Goal: Task Accomplishment & Management: Complete application form

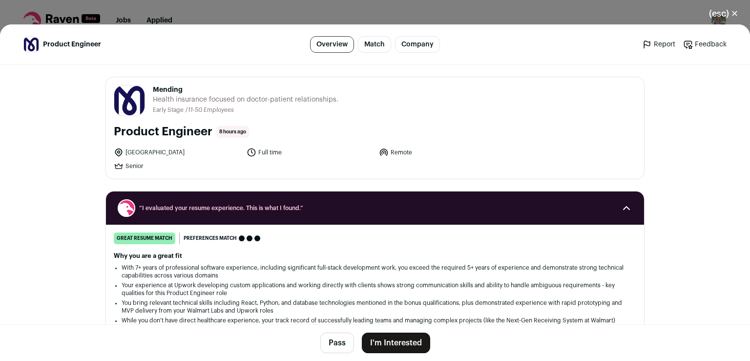
click at [397, 345] on button "I'm Interested" at bounding box center [396, 343] width 68 height 21
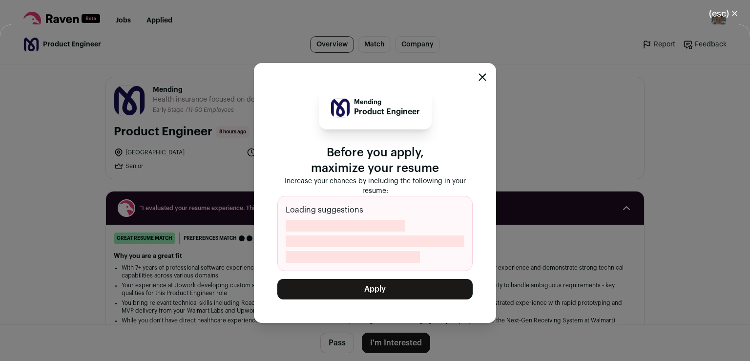
click at [396, 287] on button "Apply" at bounding box center [375, 289] width 195 height 21
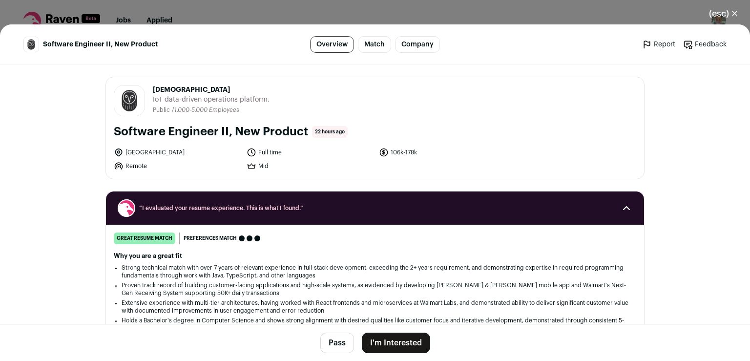
click at [402, 344] on button "I'm Interested" at bounding box center [396, 343] width 68 height 21
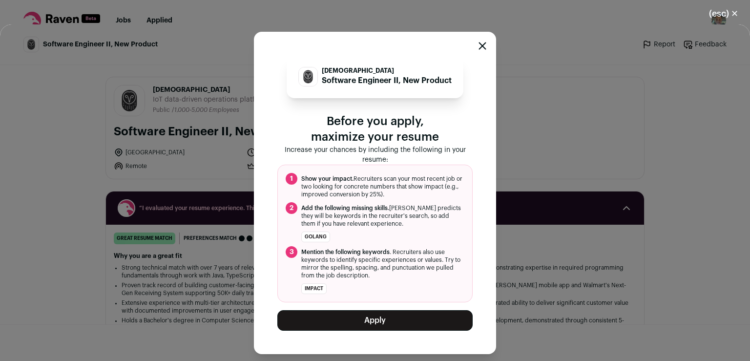
click at [404, 321] on button "Apply" at bounding box center [375, 320] width 195 height 21
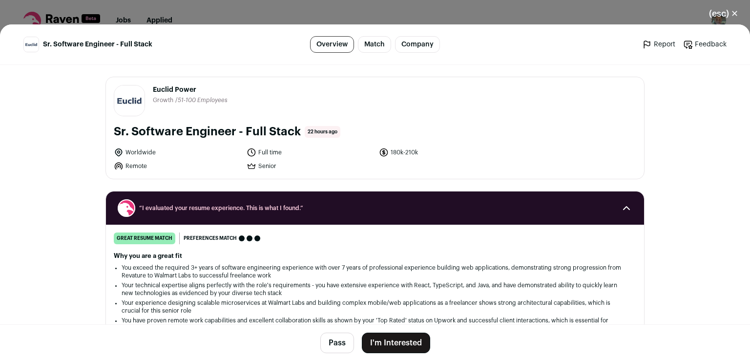
click at [412, 345] on button "I'm Interested" at bounding box center [396, 343] width 68 height 21
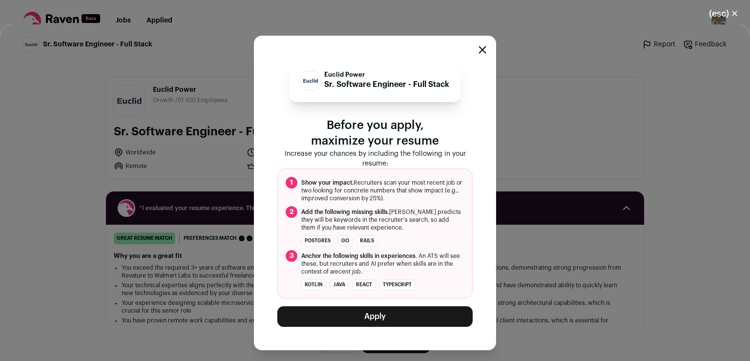
click at [417, 312] on button "Apply" at bounding box center [375, 316] width 195 height 21
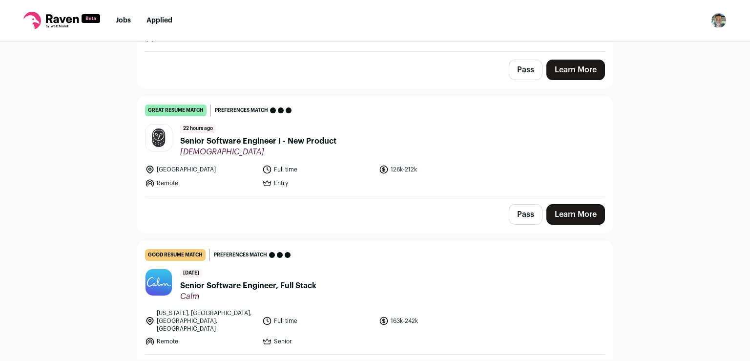
scroll to position [1630, 0]
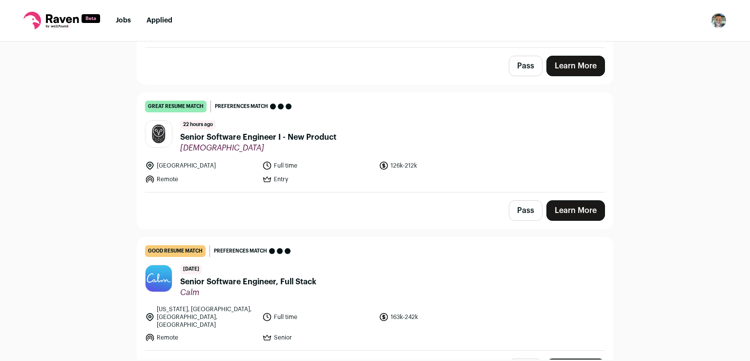
click at [586, 200] on link "Learn More" at bounding box center [576, 210] width 59 height 21
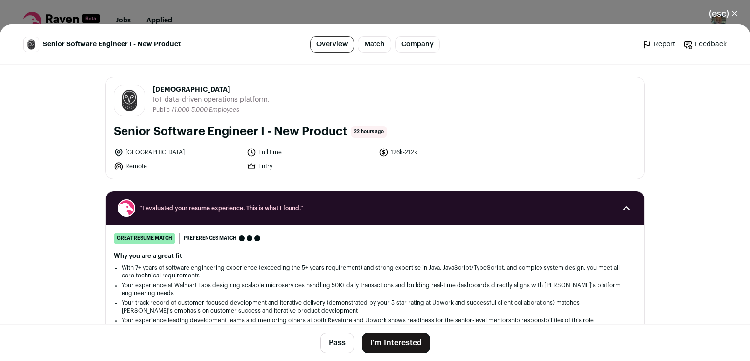
click at [378, 345] on button "I'm Interested" at bounding box center [396, 343] width 68 height 21
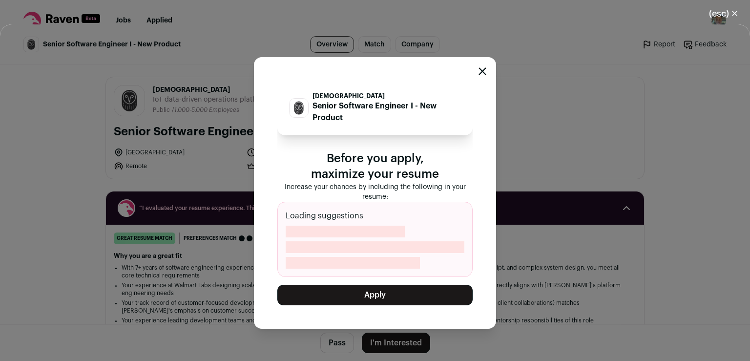
click at [377, 290] on button "Apply" at bounding box center [375, 295] width 195 height 21
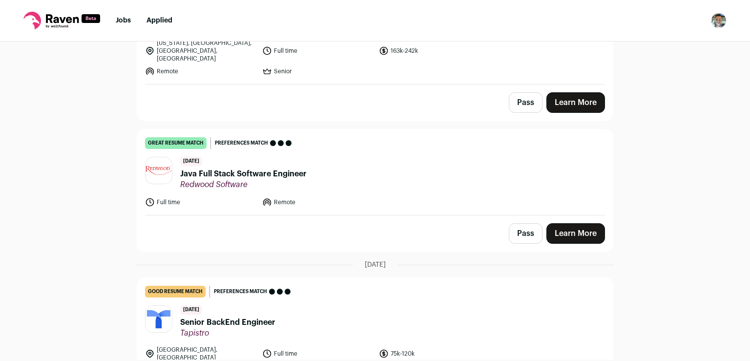
scroll to position [1760, 0]
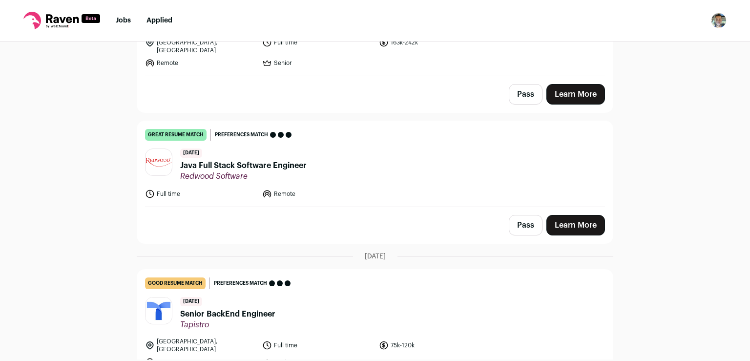
click at [566, 215] on link "Learn More" at bounding box center [576, 225] width 59 height 21
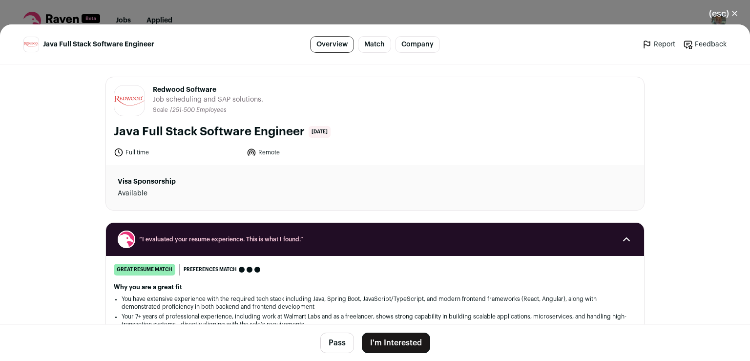
click at [376, 349] on button "I'm Interested" at bounding box center [396, 343] width 68 height 21
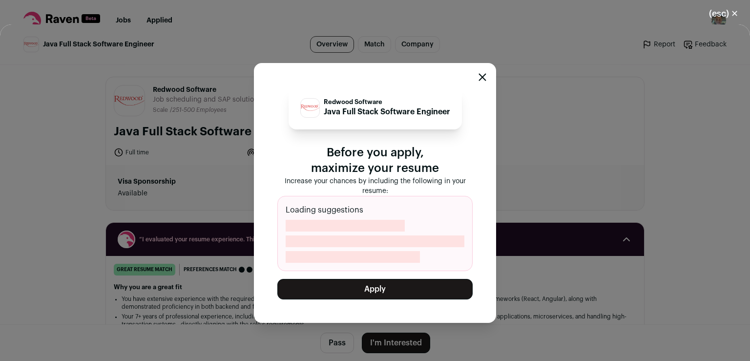
click at [329, 298] on button "Apply" at bounding box center [375, 289] width 195 height 21
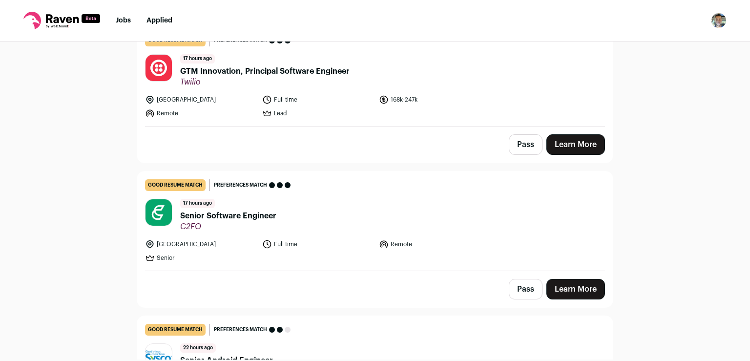
scroll to position [0, 0]
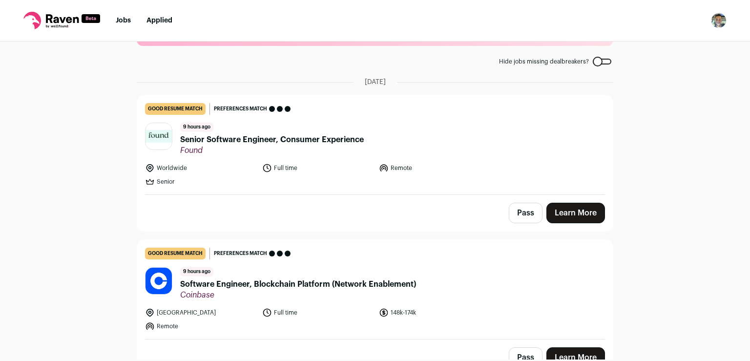
scroll to position [49, 0]
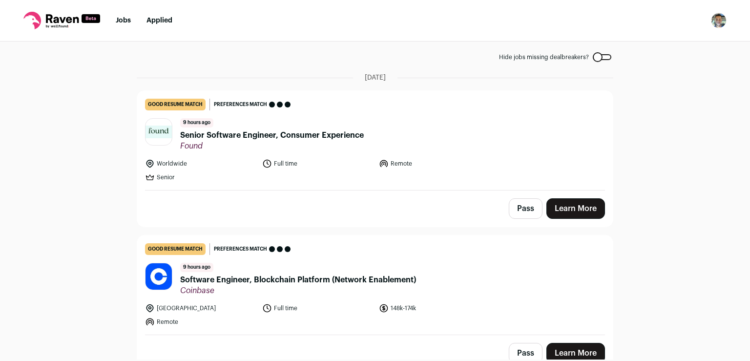
click at [573, 210] on link "Learn More" at bounding box center [576, 208] width 59 height 21
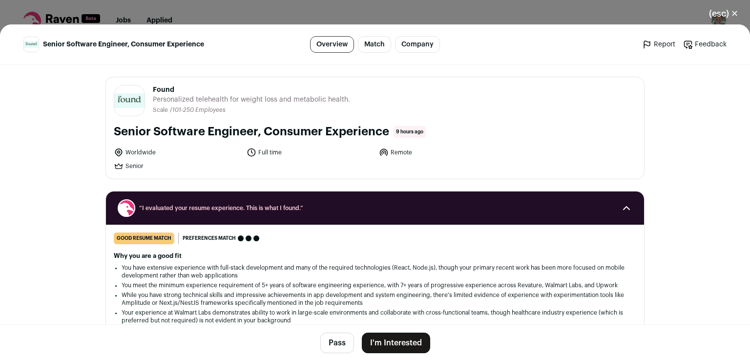
click at [381, 343] on button "I'm Interested" at bounding box center [396, 343] width 68 height 21
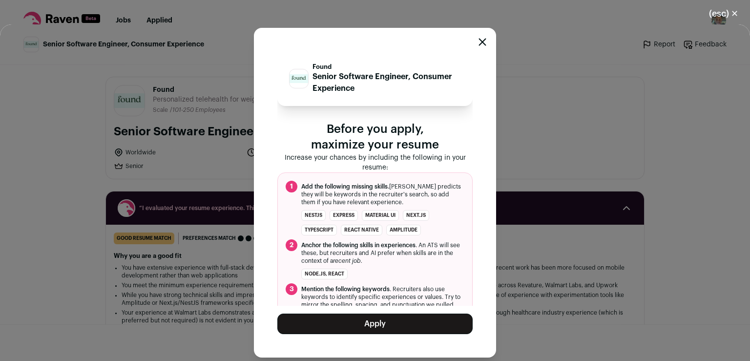
scroll to position [33, 0]
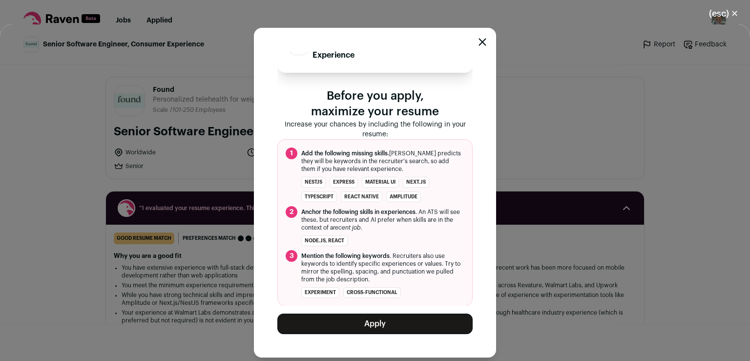
click at [480, 43] on icon "Close modal" at bounding box center [483, 42] width 8 height 8
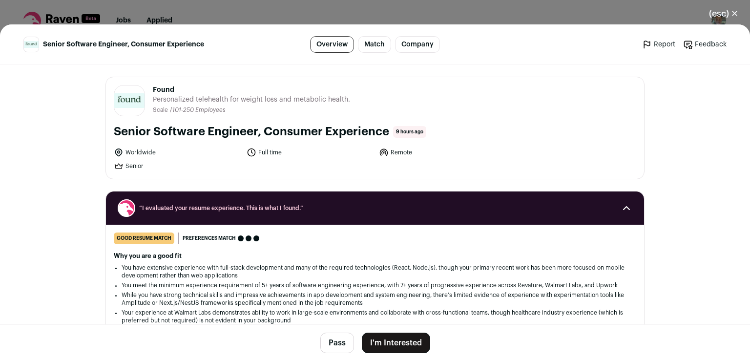
click at [337, 349] on button "Pass" at bounding box center [338, 343] width 34 height 21
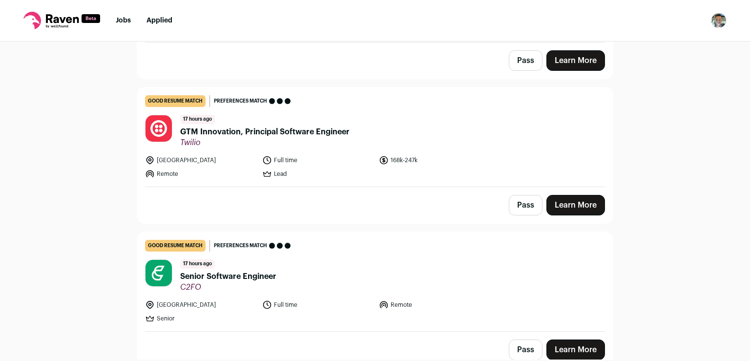
scroll to position [349, 0]
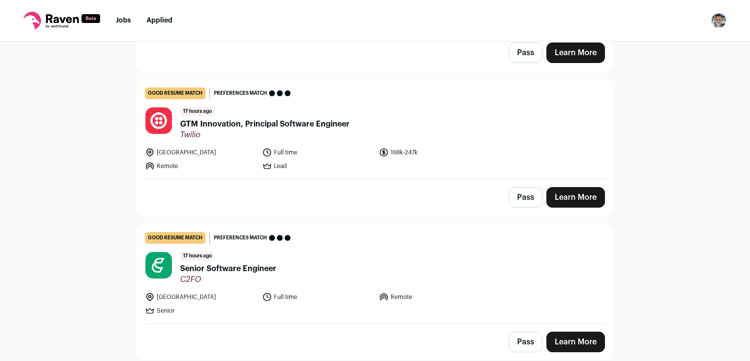
click at [520, 195] on button "Pass" at bounding box center [526, 197] width 34 height 21
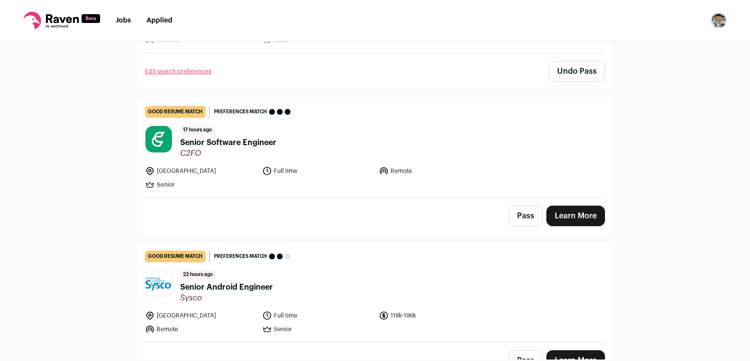
scroll to position [479, 0]
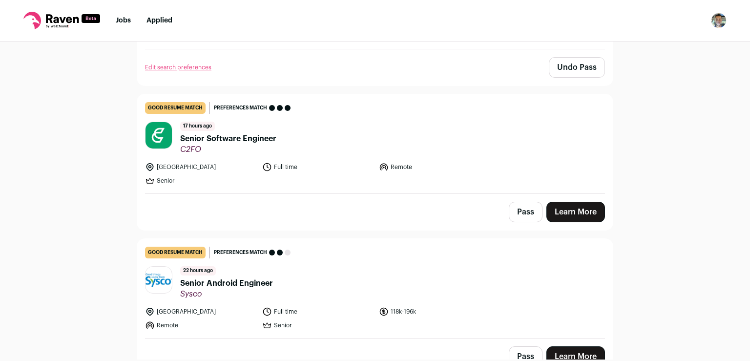
click at [583, 216] on link "Learn More" at bounding box center [576, 212] width 59 height 21
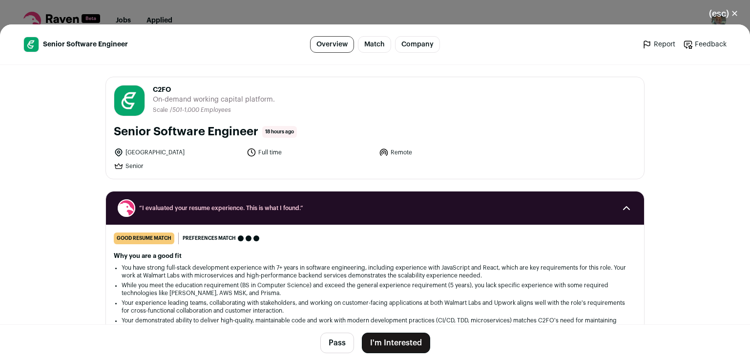
click at [407, 347] on button "I'm Interested" at bounding box center [396, 343] width 68 height 21
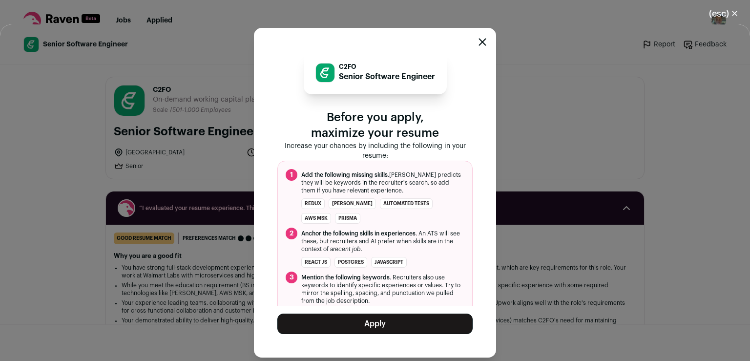
click at [400, 329] on button "Apply" at bounding box center [375, 324] width 195 height 21
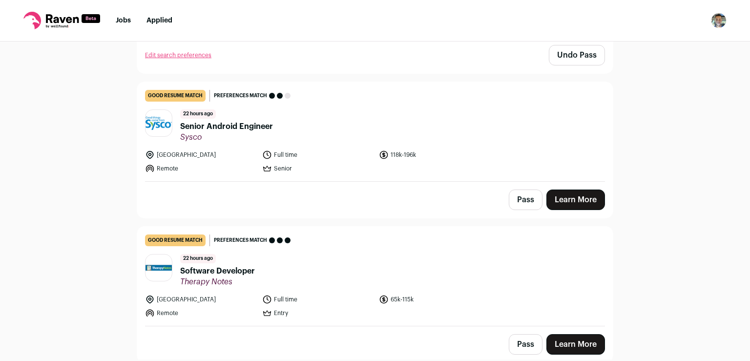
scroll to position [496, 0]
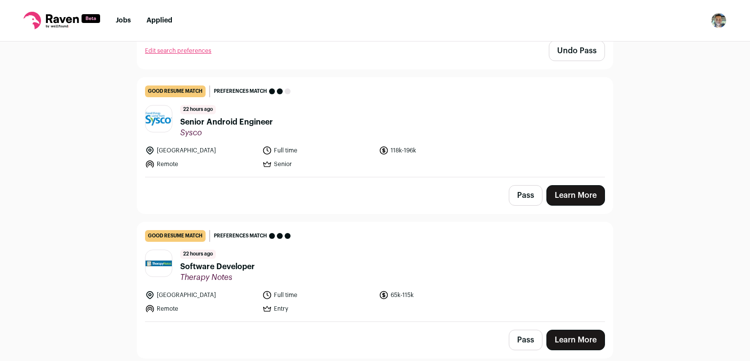
click at [568, 197] on link "Learn More" at bounding box center [576, 195] width 59 height 21
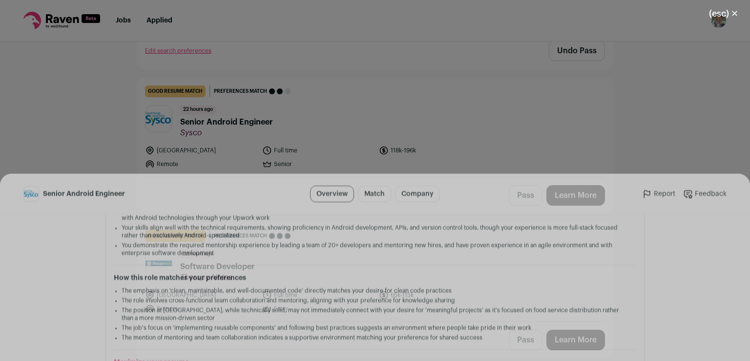
scroll to position [232, 0]
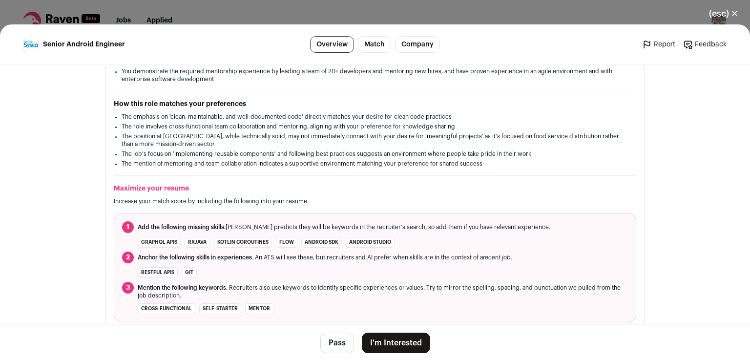
click at [400, 341] on button "I'm Interested" at bounding box center [396, 343] width 68 height 21
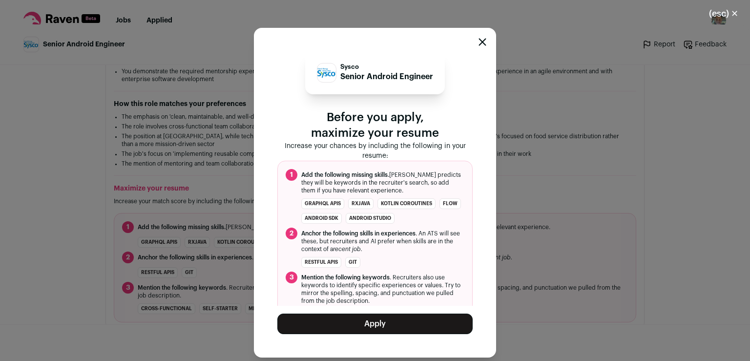
click at [404, 321] on button "Apply" at bounding box center [375, 324] width 195 height 21
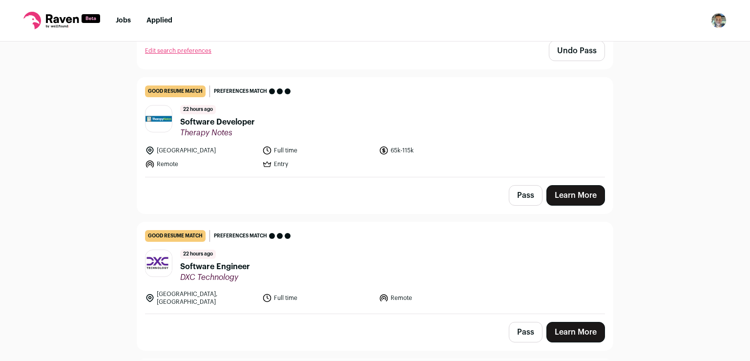
scroll to position [471, 0]
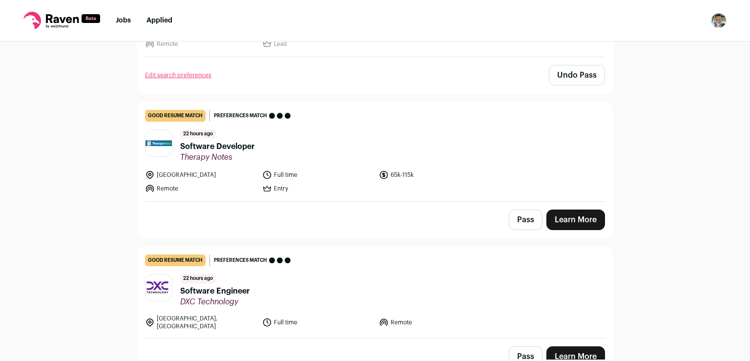
click at [579, 214] on link "Learn More" at bounding box center [576, 220] width 59 height 21
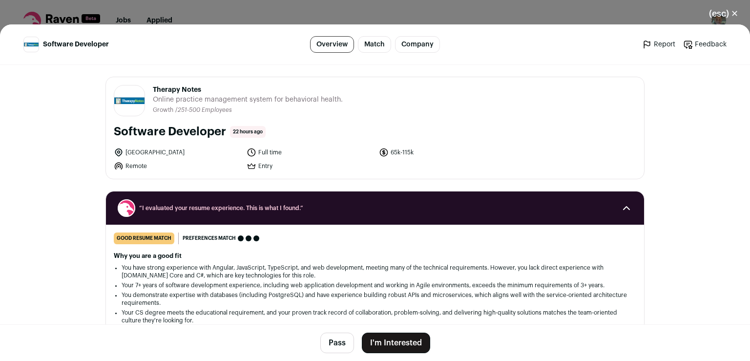
scroll to position [232, 0]
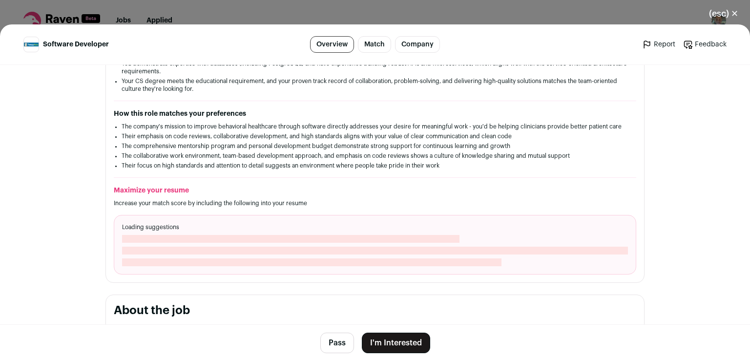
click at [400, 340] on button "I'm Interested" at bounding box center [396, 343] width 68 height 21
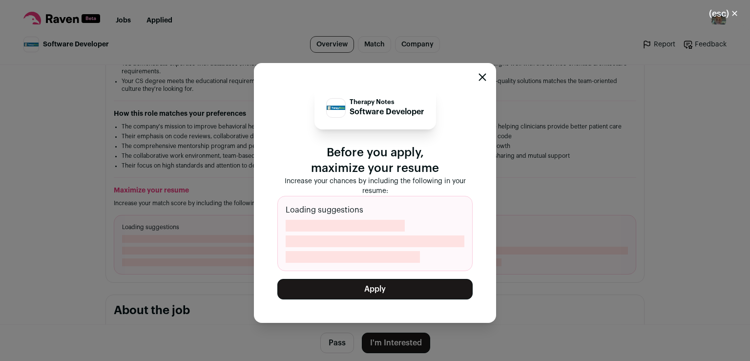
click at [389, 293] on button "Apply" at bounding box center [375, 289] width 195 height 21
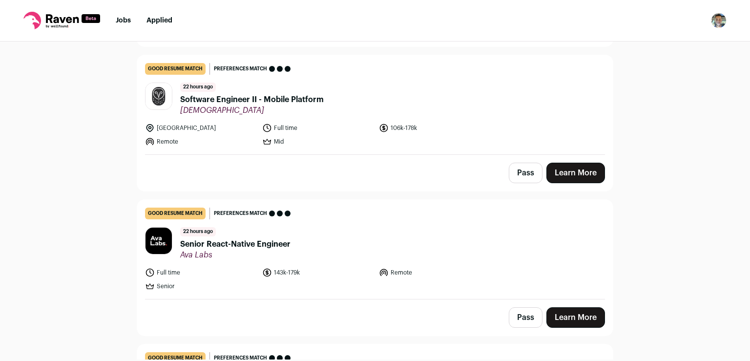
scroll to position [507, 0]
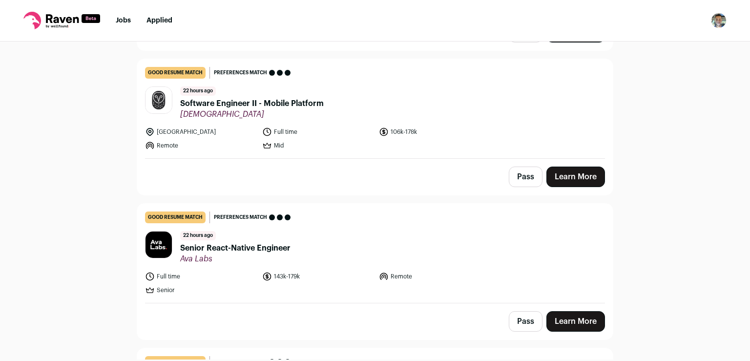
click at [589, 167] on link "Learn More" at bounding box center [576, 177] width 59 height 21
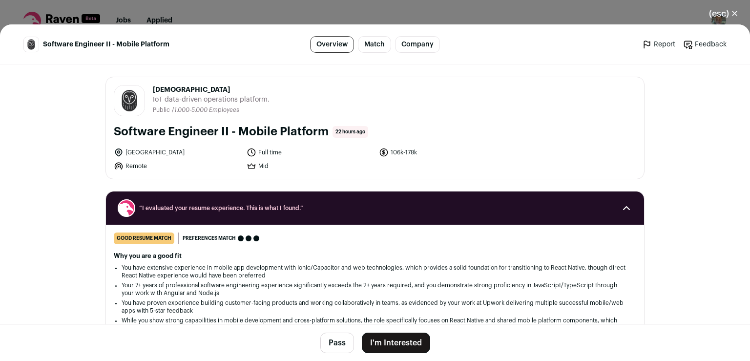
scroll to position [232, 0]
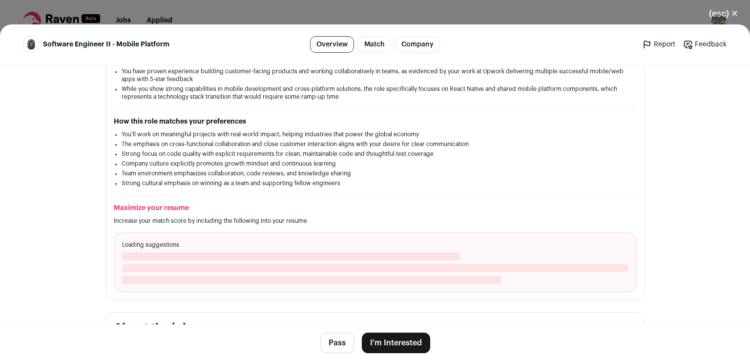
click at [390, 346] on button "I'm Interested" at bounding box center [396, 343] width 68 height 21
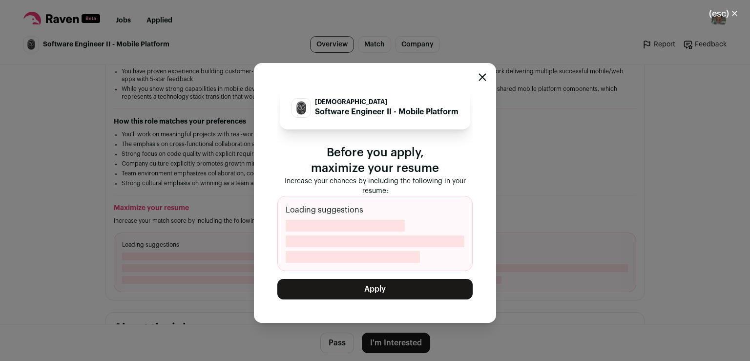
click at [378, 294] on button "Apply" at bounding box center [375, 289] width 195 height 21
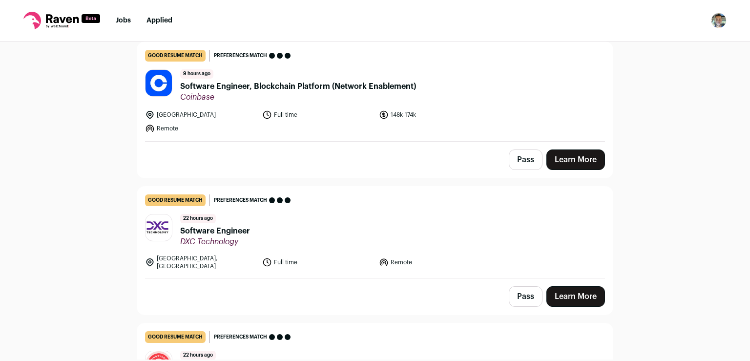
scroll to position [122, 0]
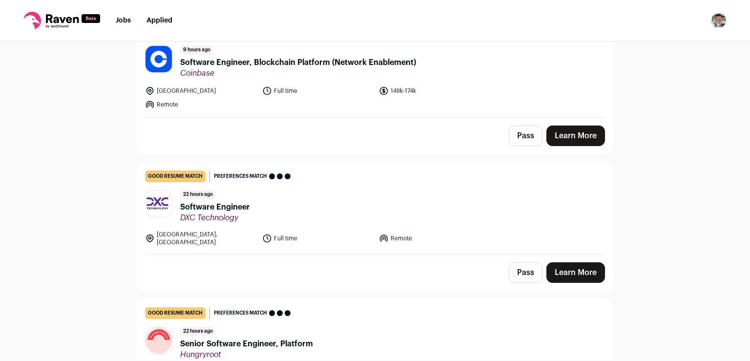
click at [520, 135] on button "Pass" at bounding box center [526, 136] width 34 height 21
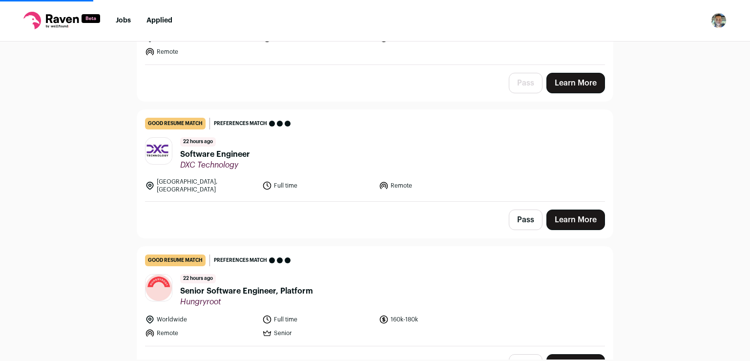
scroll to position [244, 0]
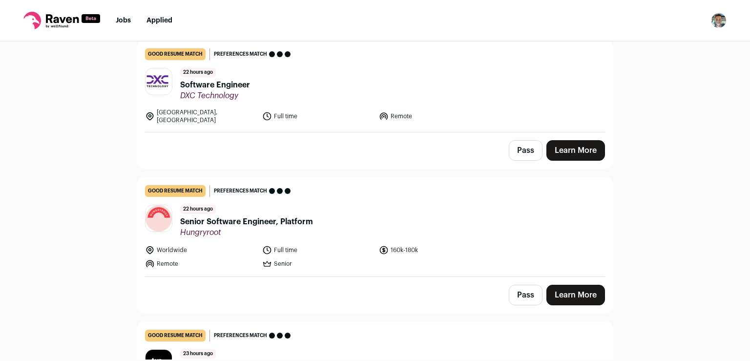
click at [576, 143] on link "Learn More" at bounding box center [576, 150] width 59 height 21
click at [571, 140] on link "Learn More" at bounding box center [576, 150] width 59 height 21
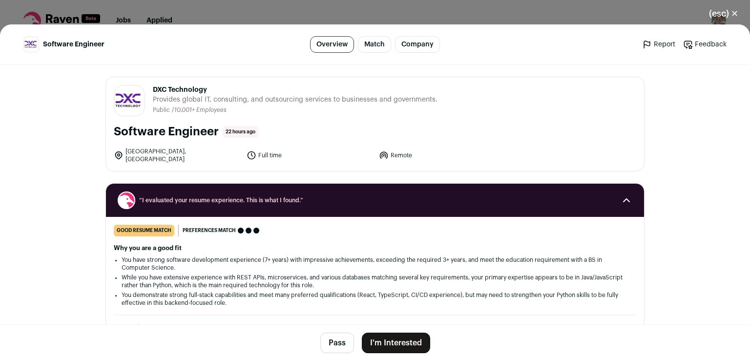
scroll to position [232, 0]
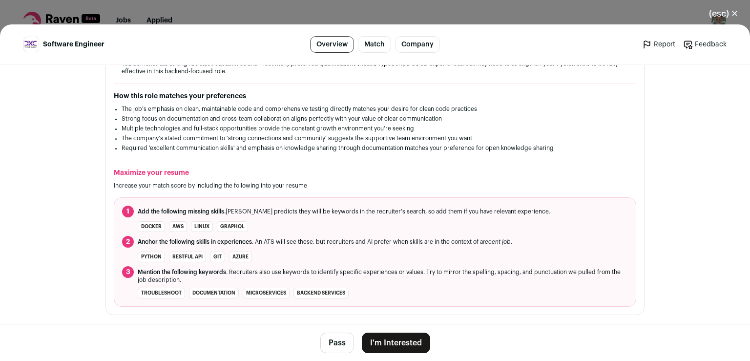
click at [403, 339] on button "I'm Interested" at bounding box center [396, 343] width 68 height 21
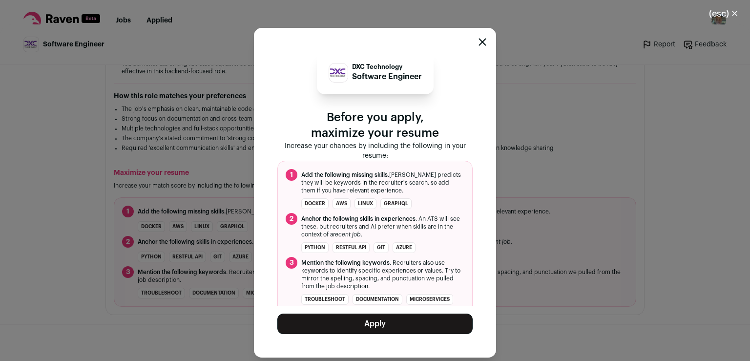
click at [407, 321] on button "Apply" at bounding box center [375, 324] width 195 height 21
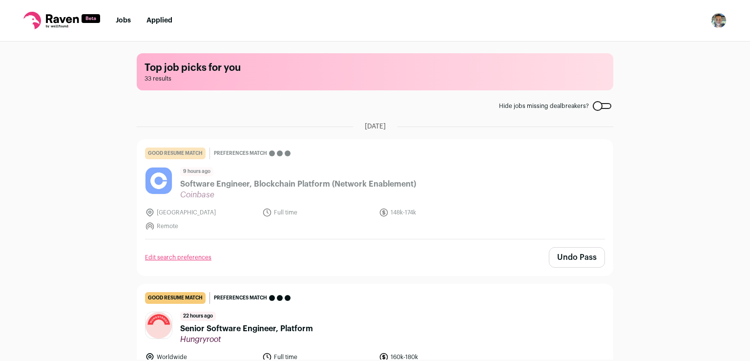
scroll to position [179, 0]
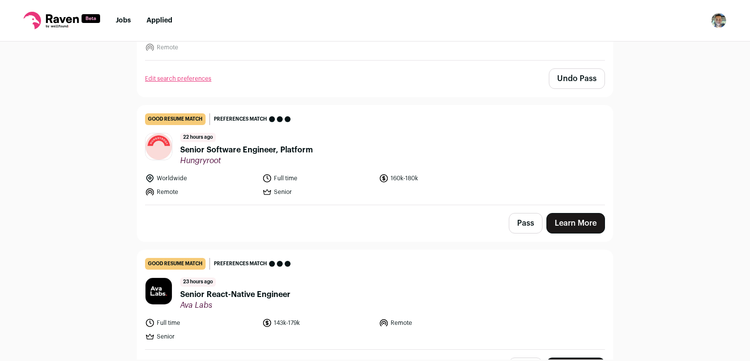
click at [557, 220] on link "Learn More" at bounding box center [576, 223] width 59 height 21
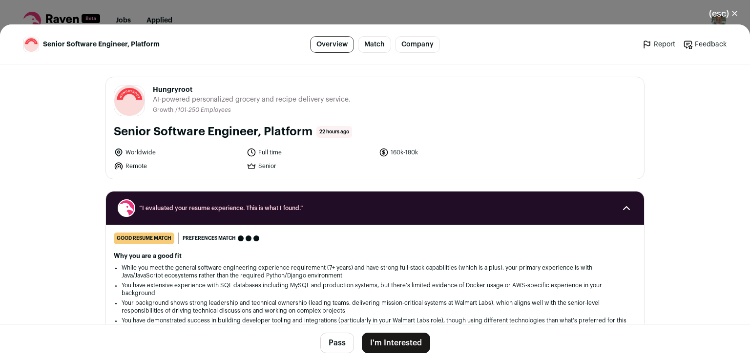
click at [398, 345] on button "I'm Interested" at bounding box center [396, 343] width 68 height 21
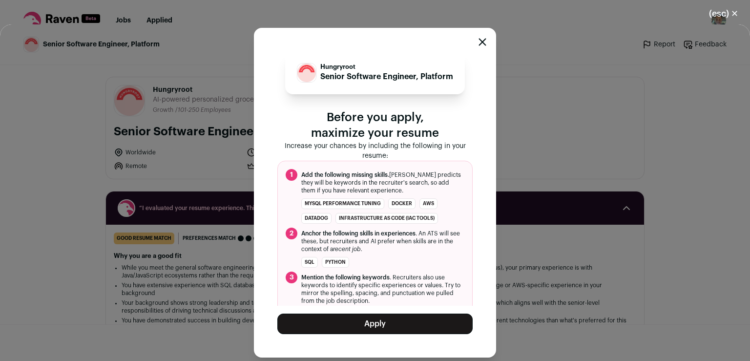
click at [334, 321] on button "Apply" at bounding box center [375, 324] width 195 height 21
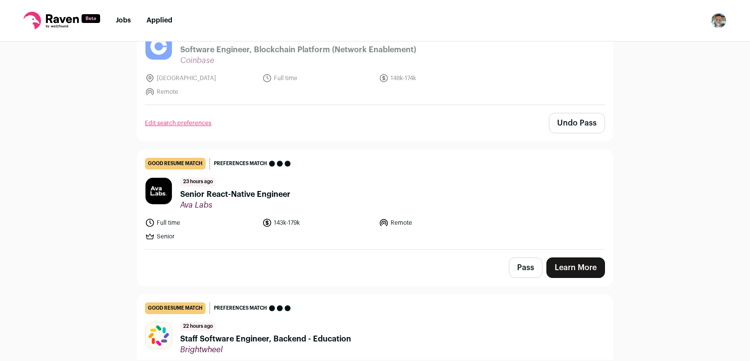
scroll to position [236, 0]
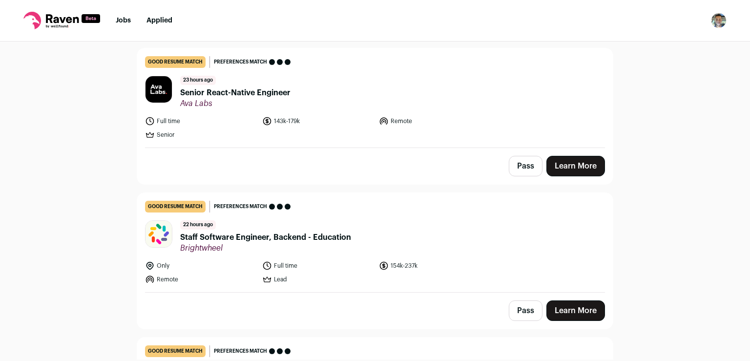
click at [518, 165] on button "Pass" at bounding box center [526, 166] width 34 height 21
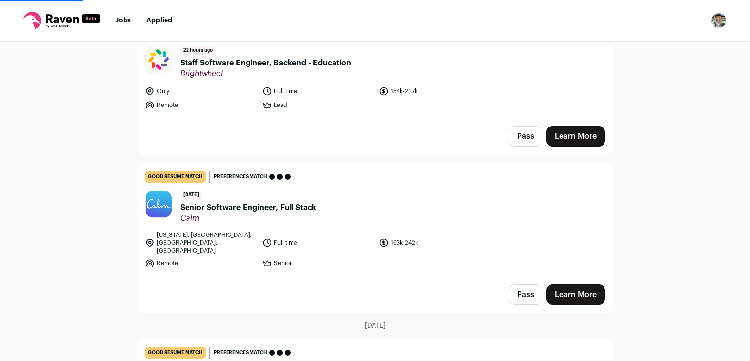
scroll to position [414, 0]
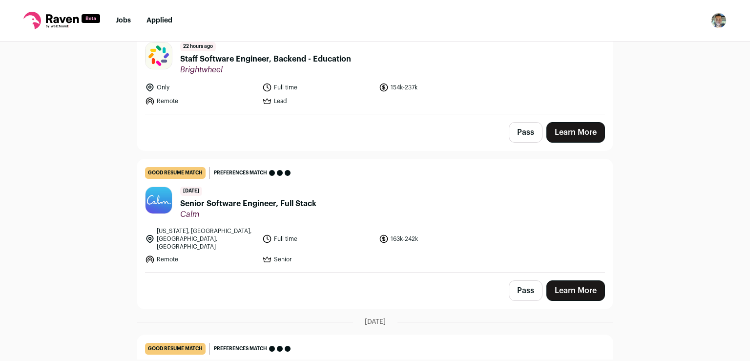
click at [520, 137] on button "Pass" at bounding box center [526, 132] width 34 height 21
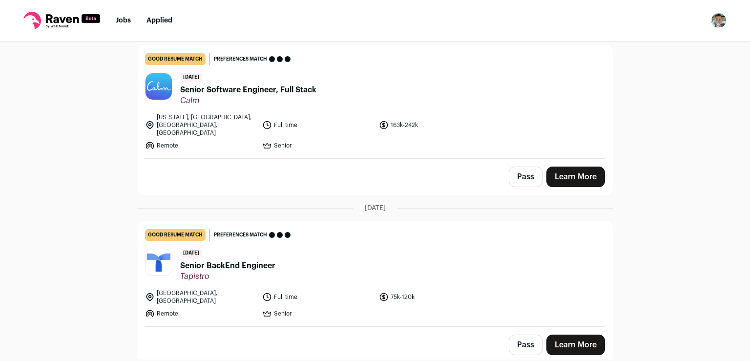
scroll to position [533, 0]
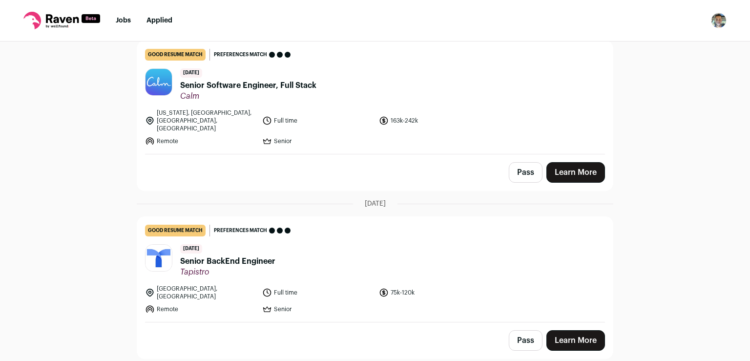
click at [574, 163] on link "Learn More" at bounding box center [576, 172] width 59 height 21
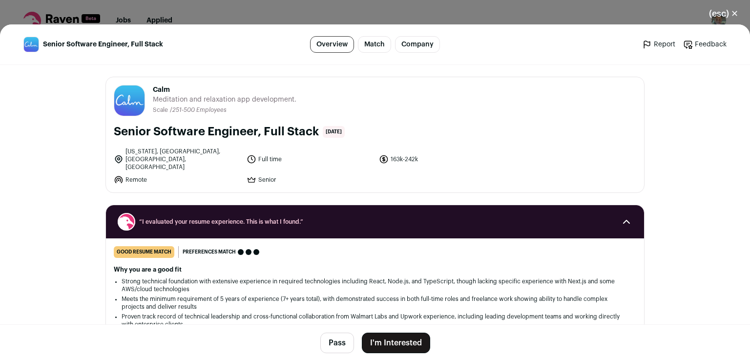
click at [392, 342] on button "I'm Interested" at bounding box center [396, 343] width 68 height 21
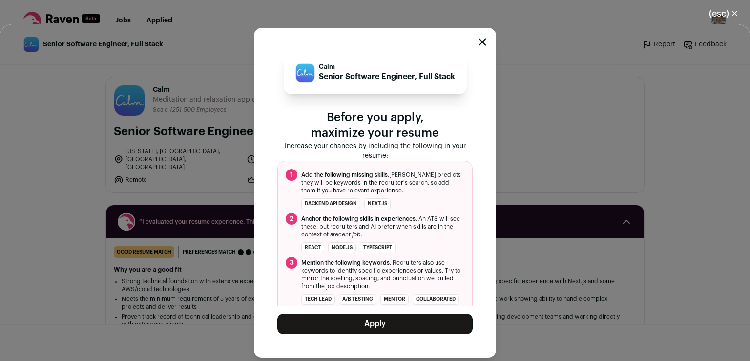
click at [391, 321] on button "Apply" at bounding box center [375, 324] width 195 height 21
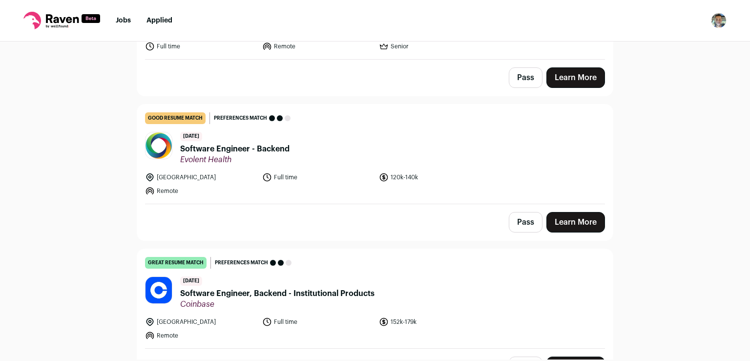
scroll to position [772, 0]
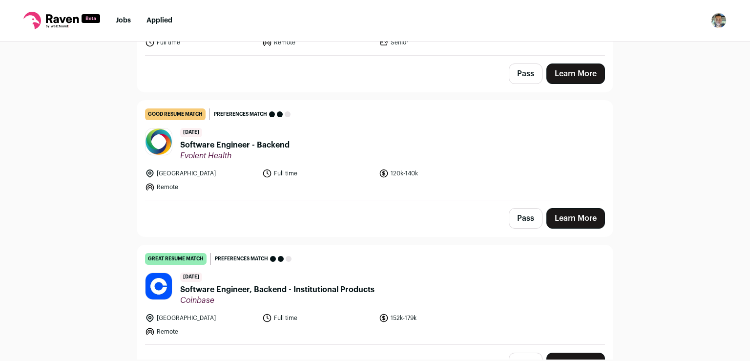
click at [573, 214] on link "Learn More" at bounding box center [576, 218] width 59 height 21
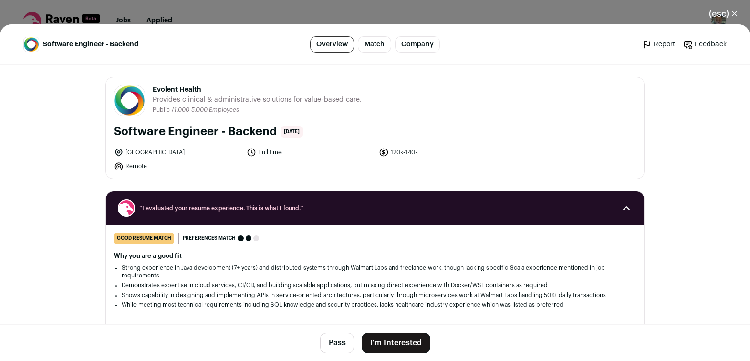
click at [399, 343] on button "I'm Interested" at bounding box center [396, 343] width 68 height 21
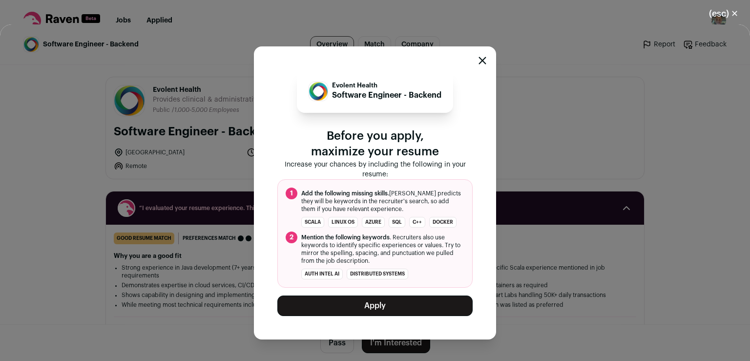
click at [388, 308] on button "Apply" at bounding box center [375, 306] width 195 height 21
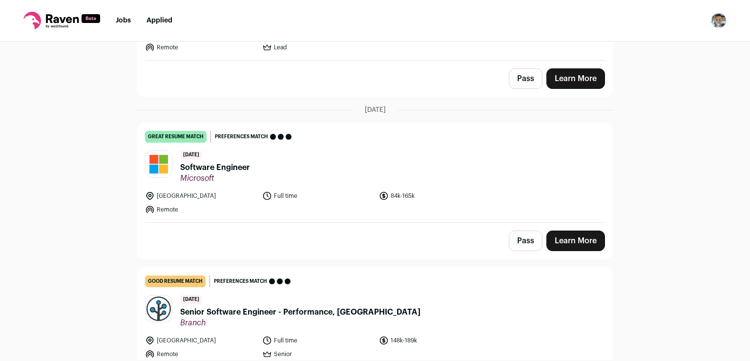
scroll to position [1114, 0]
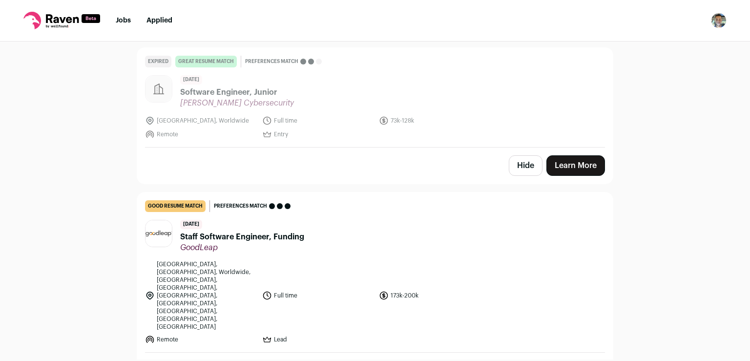
click at [554, 156] on link "Learn More" at bounding box center [576, 165] width 59 height 21
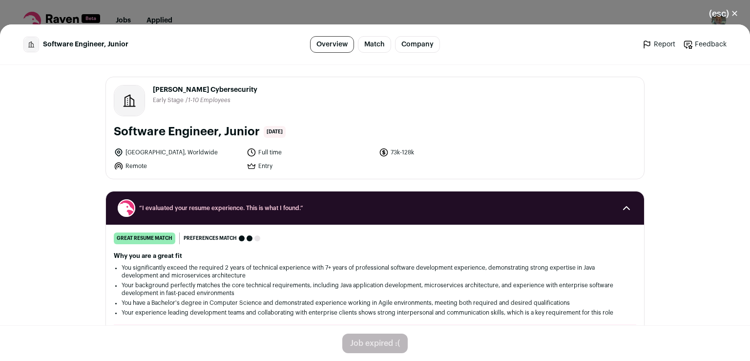
click at [736, 13] on button "(esc) ✕" at bounding box center [724, 13] width 53 height 21
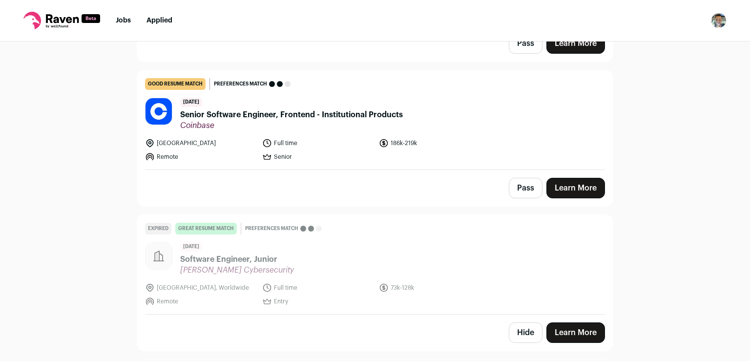
scroll to position [1028, 0]
